Goal: Communication & Community: Answer question/provide support

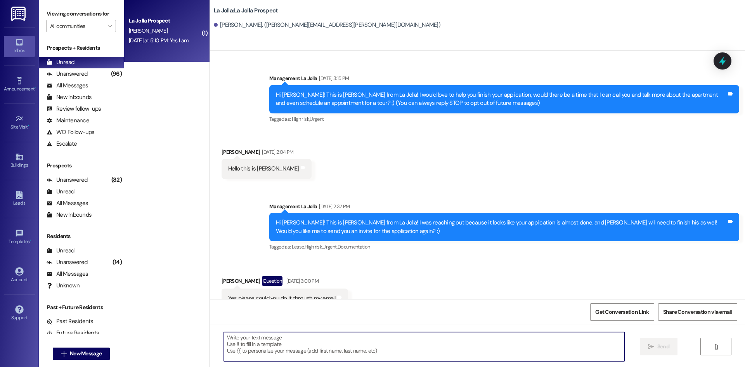
scroll to position [1321, 0]
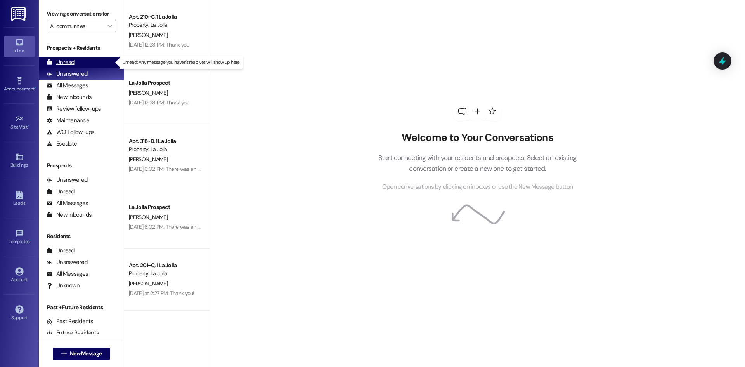
click at [79, 58] on div "Unread (0)" at bounding box center [81, 63] width 85 height 12
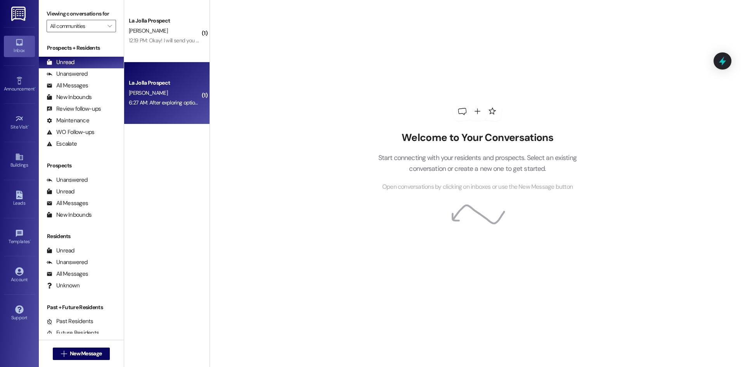
click at [164, 77] on div "La Jolla Prospect N. Duncombe 6:27 AM: After exploring options and being able t…" at bounding box center [166, 93] width 85 height 62
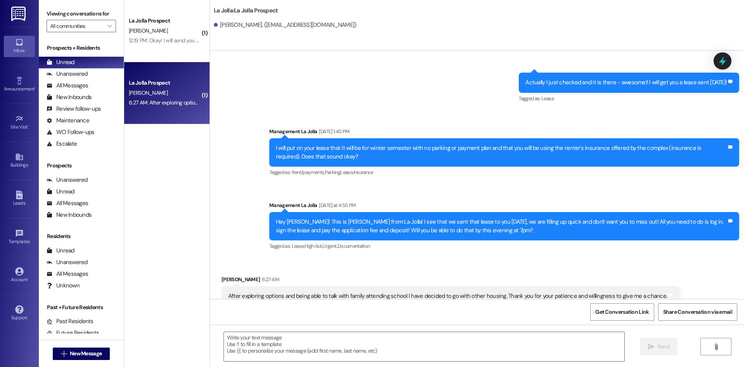
scroll to position [614, 0]
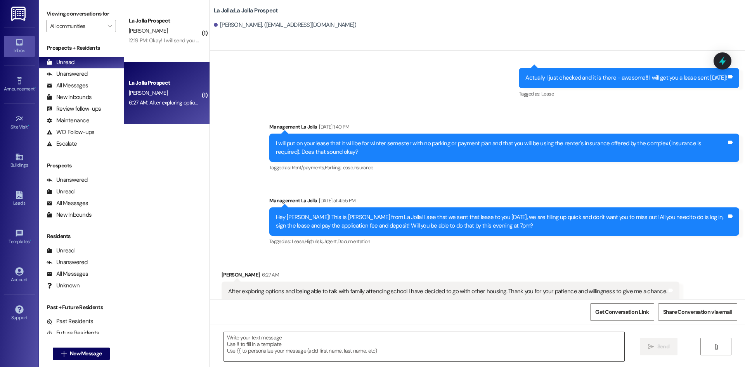
click at [349, 345] on textarea at bounding box center [424, 346] width 400 height 29
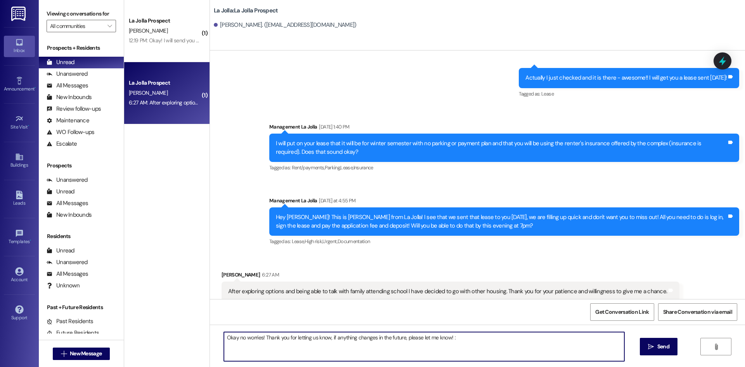
type textarea "Okay no worries! Thank you for letting us know, if anything changes in the futu…"
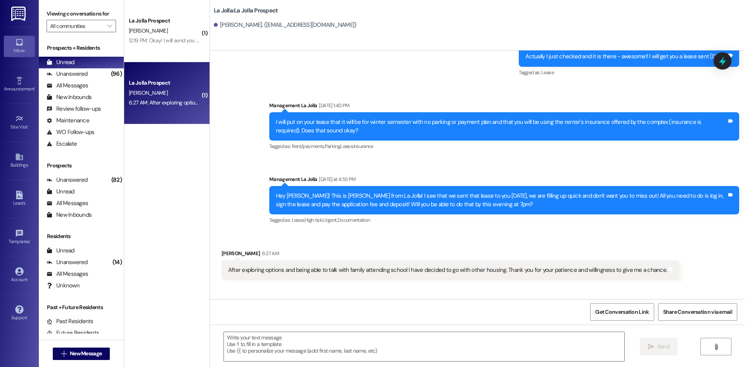
scroll to position [668, 0]
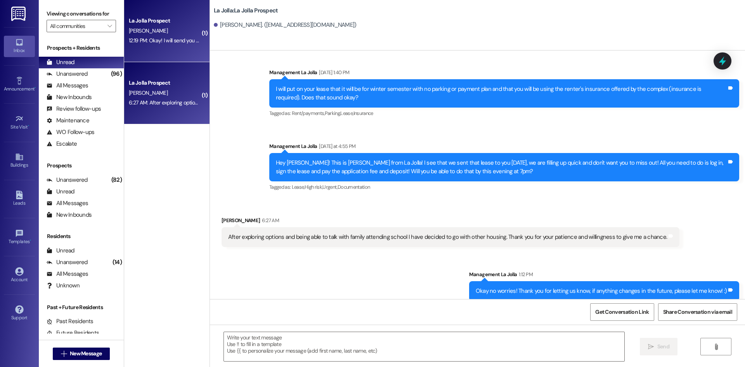
click at [175, 29] on div "N. Applegarth" at bounding box center [164, 31] width 73 height 10
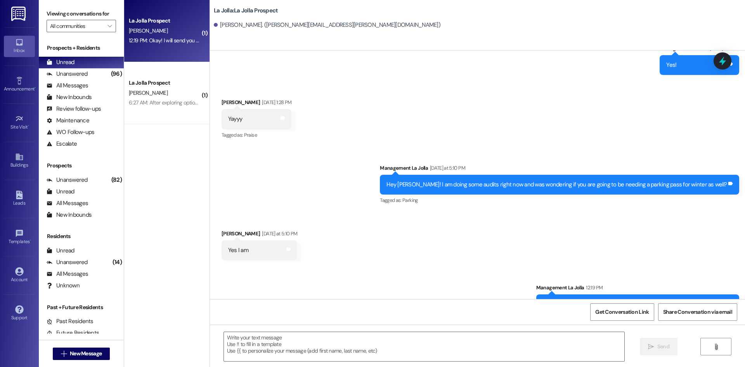
scroll to position [1399, 0]
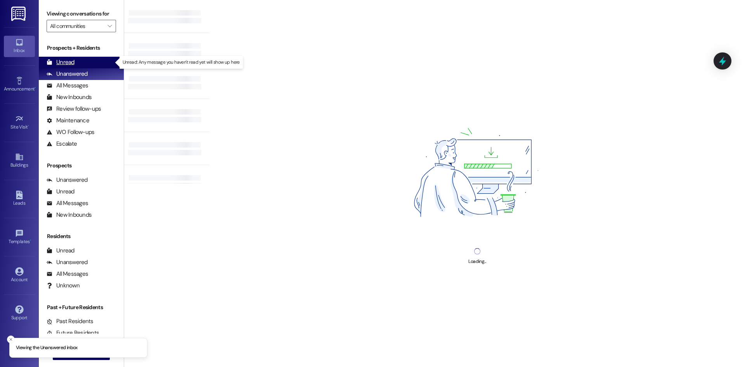
click at [80, 66] on div "Unread (0)" at bounding box center [81, 63] width 85 height 12
